Goal: Task Accomplishment & Management: Complete application form

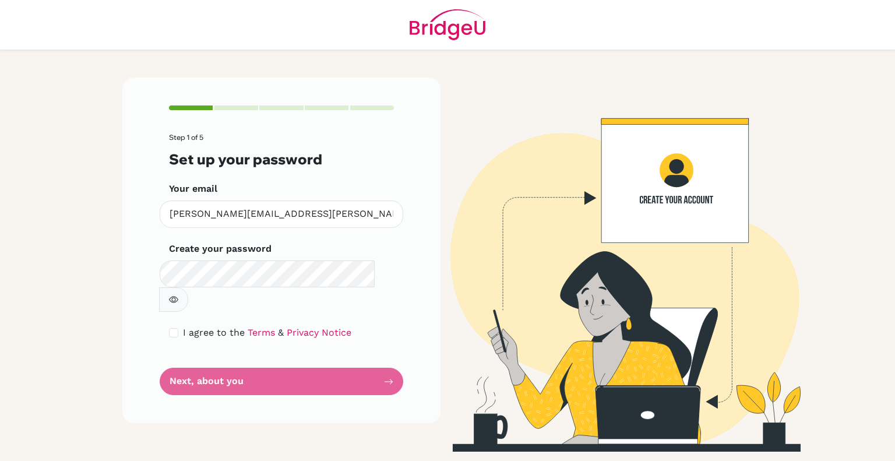
click at [175, 326] on div "I agree to the Terms & Privacy Notice" at bounding box center [281, 333] width 225 height 14
click at [173, 328] on input "checkbox" at bounding box center [173, 332] width 9 height 9
checkbox input "true"
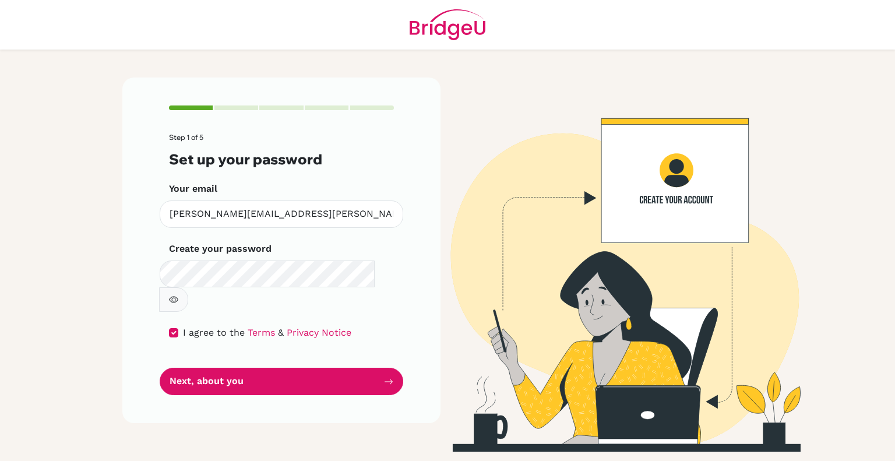
click at [188, 287] on button "button" at bounding box center [173, 299] width 29 height 24
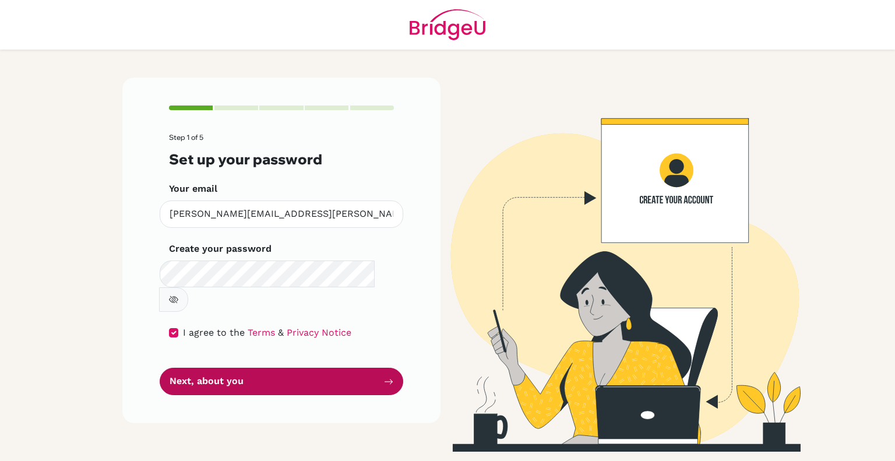
click at [247, 368] on button "Next, about you" at bounding box center [282, 381] width 244 height 27
